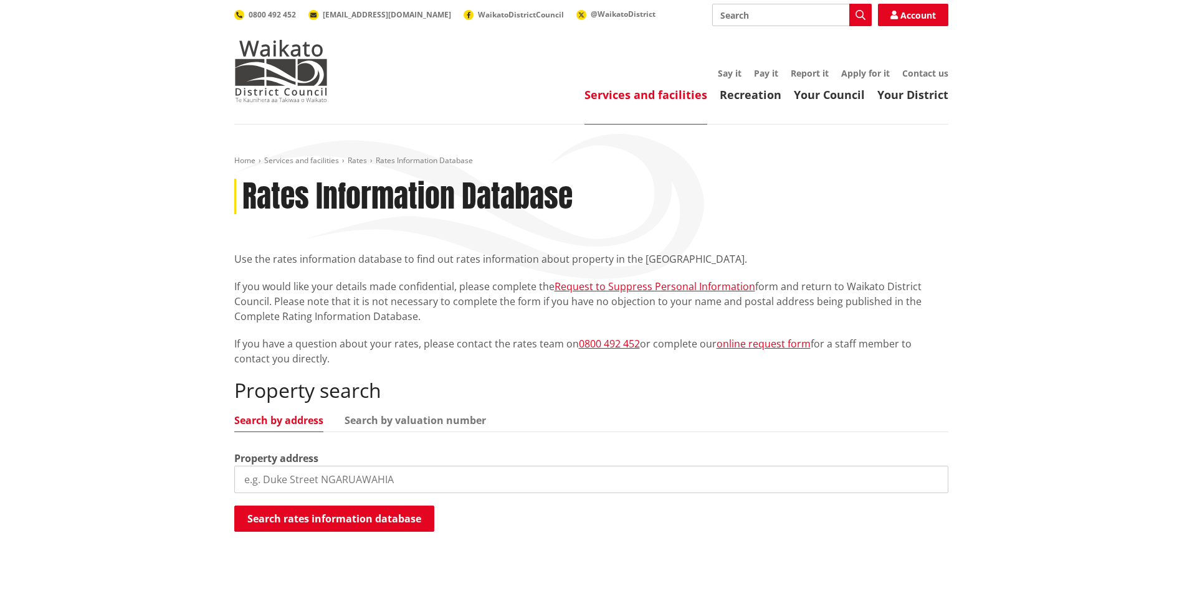
click at [320, 483] on input "search" at bounding box center [591, 479] width 714 height 27
type input "[STREET_ADDRESS][PERSON_NAME]"
click at [391, 516] on button "Search rates information database" at bounding box center [334, 519] width 200 height 26
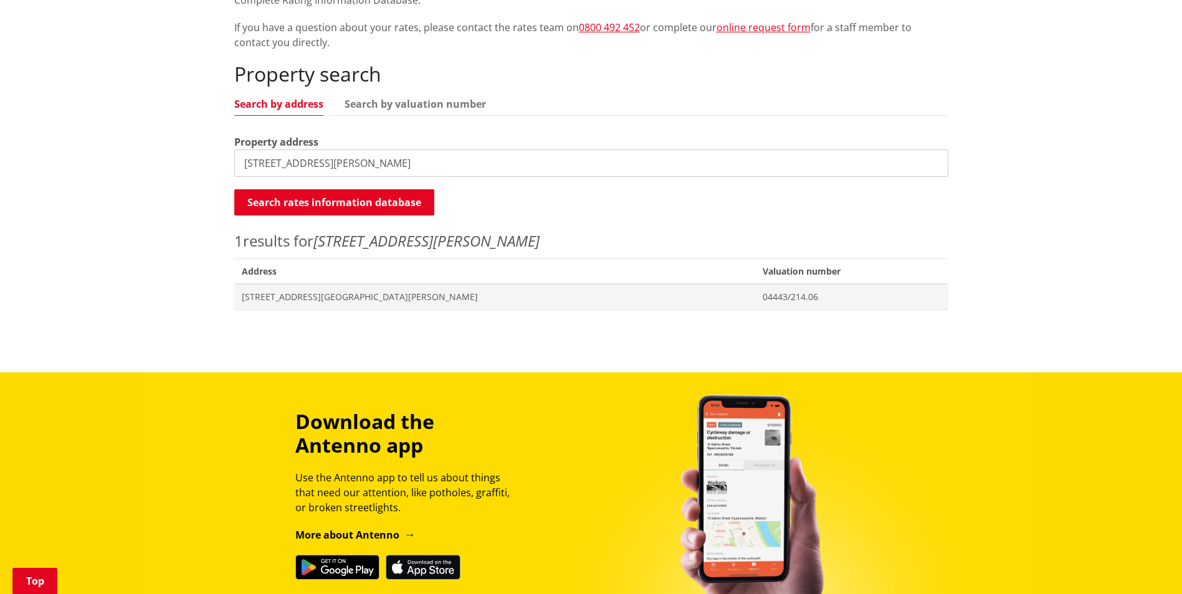
scroll to position [335, 0]
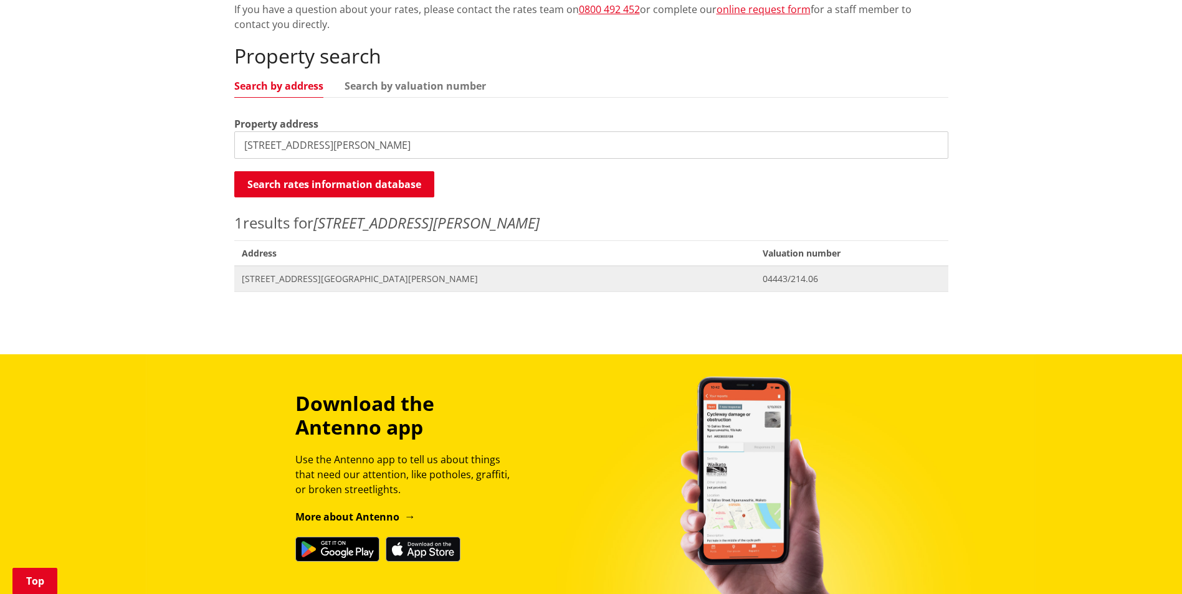
click at [283, 278] on span "[STREET_ADDRESS][GEOGRAPHIC_DATA][PERSON_NAME]" at bounding box center [495, 279] width 507 height 12
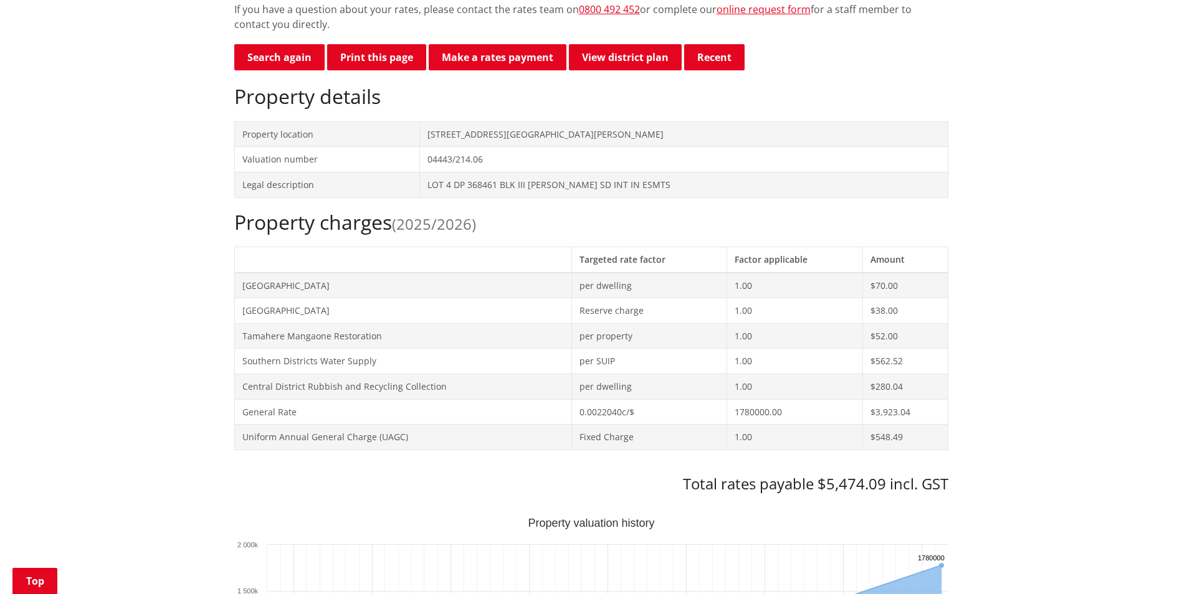
scroll to position [311, 0]
